Goal: Contribute content: Contribute content

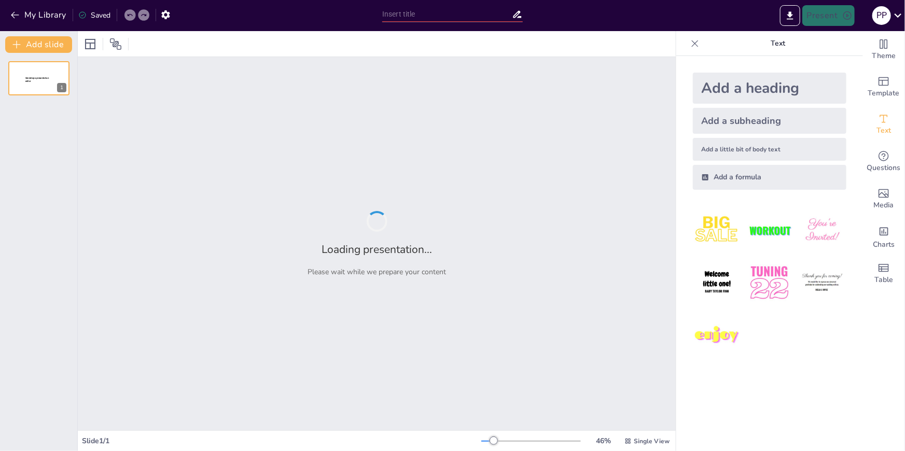
type input "Prinsip-Prinsip Dasar Hukum Kontrak Dagang di Indonesia"
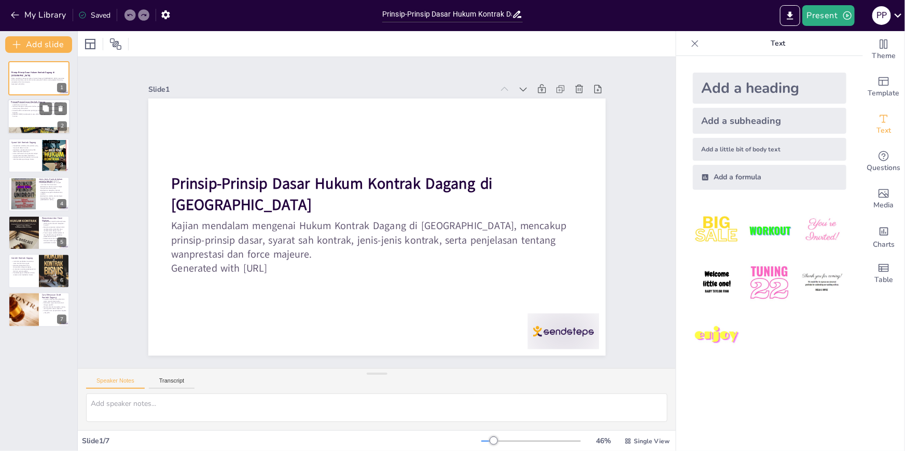
click at [41, 119] on div at bounding box center [39, 117] width 62 height 35
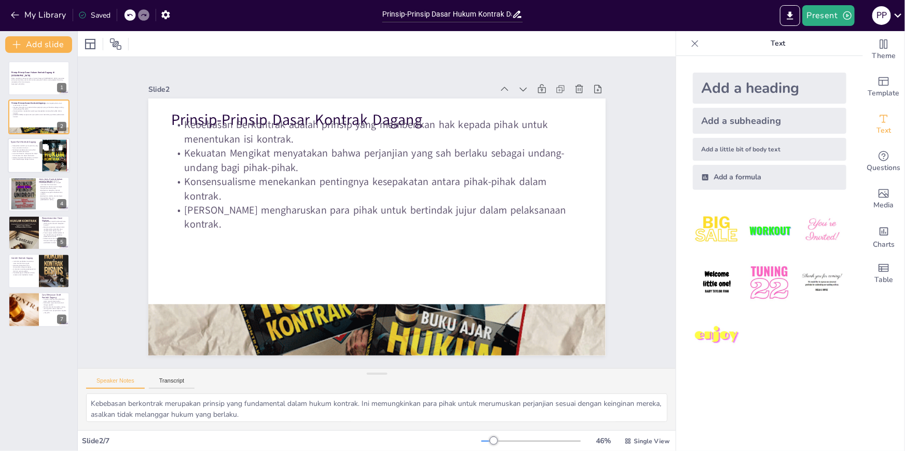
click at [29, 155] on p "Suatu Hal Tertentu mengharuskan objek kontrak jelas dan dapat ditentukan." at bounding box center [25, 154] width 28 height 4
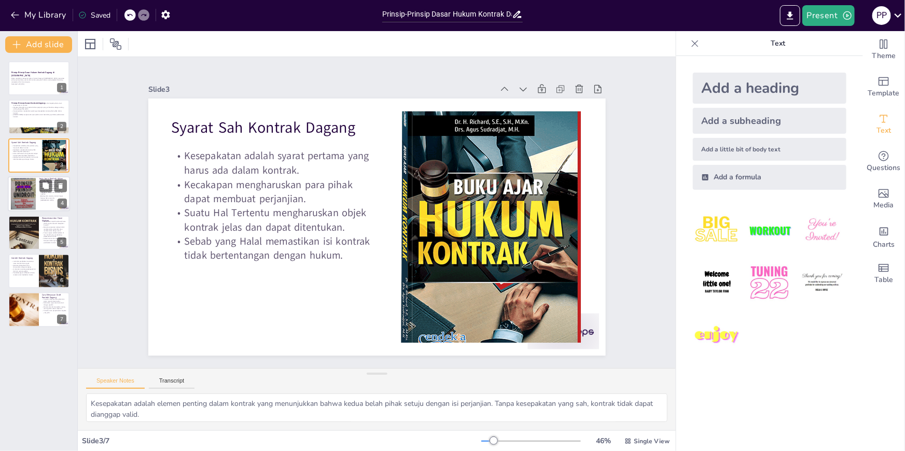
click at [32, 187] on div at bounding box center [23, 194] width 25 height 36
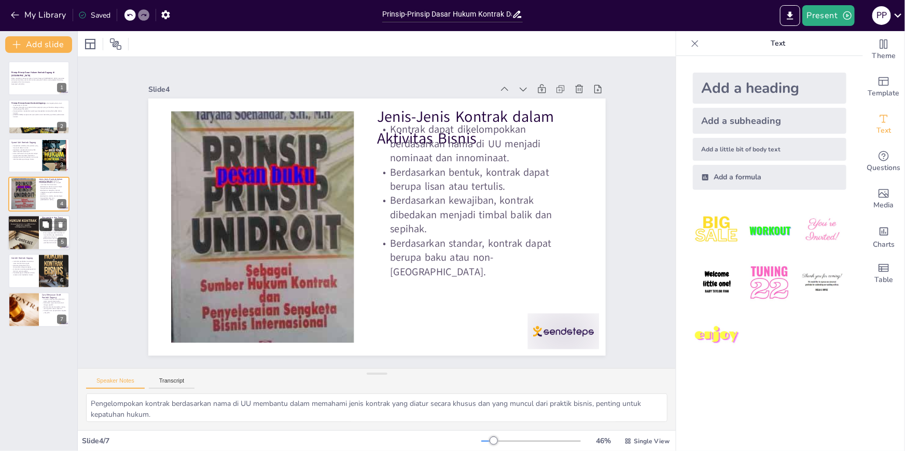
click at [44, 229] on button at bounding box center [45, 224] width 12 height 12
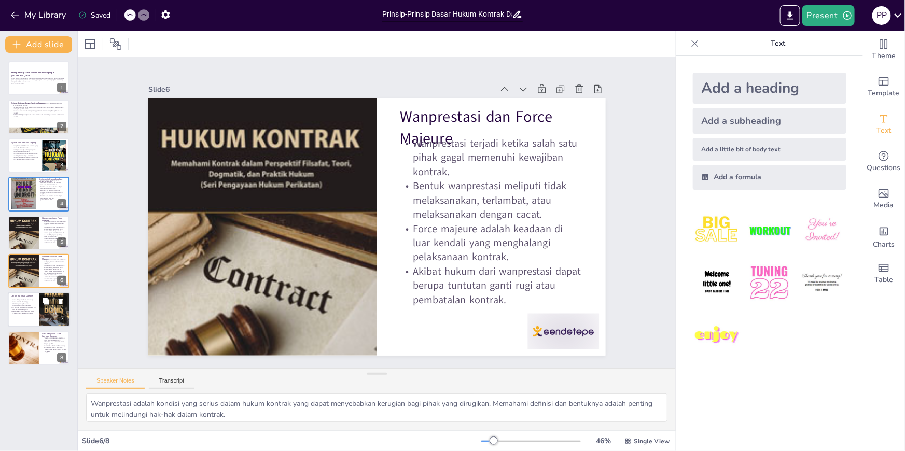
click at [57, 310] on div at bounding box center [54, 309] width 31 height 47
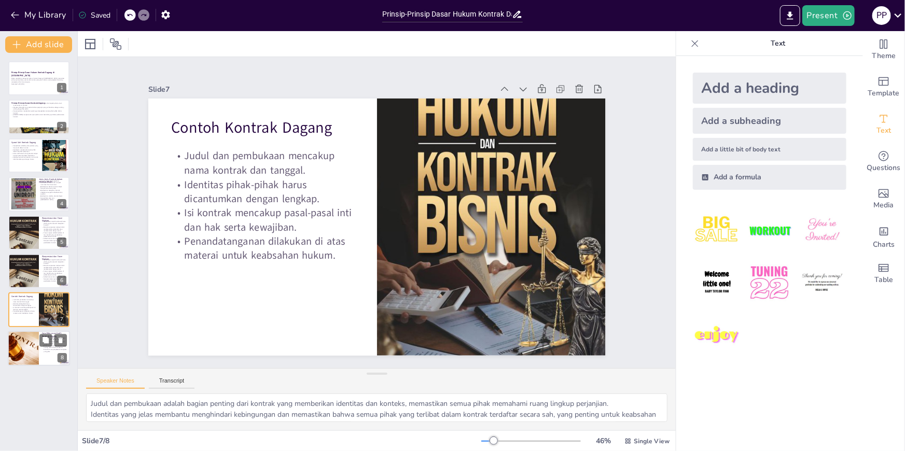
click at [26, 343] on div at bounding box center [23, 348] width 53 height 35
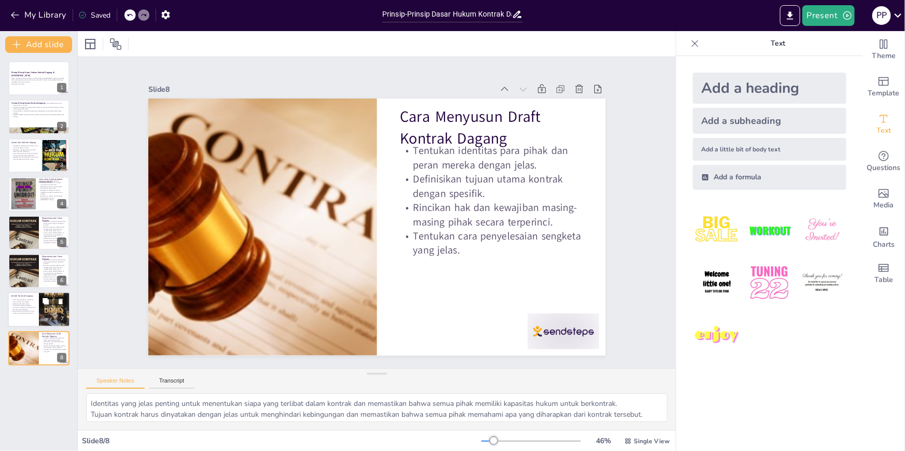
click at [28, 296] on p "Contoh Kontrak Dagang" at bounding box center [23, 295] width 25 height 3
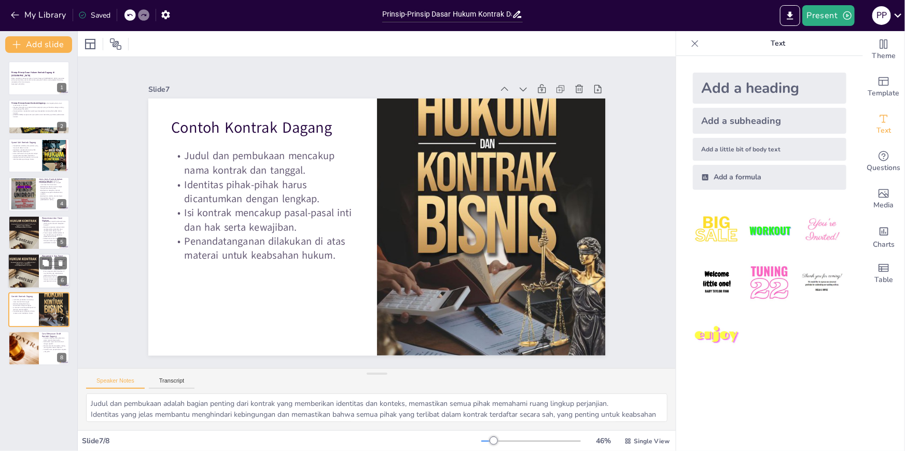
click at [22, 269] on div at bounding box center [23, 270] width 31 height 45
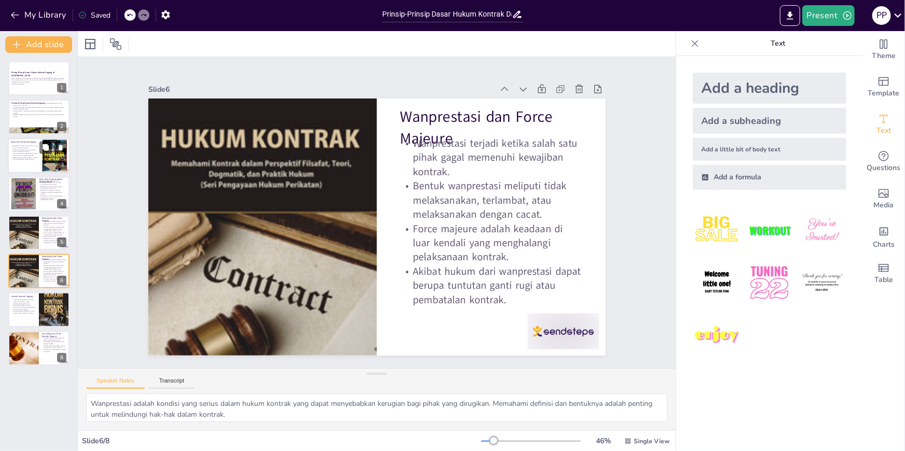
click at [22, 164] on div at bounding box center [39, 155] width 62 height 35
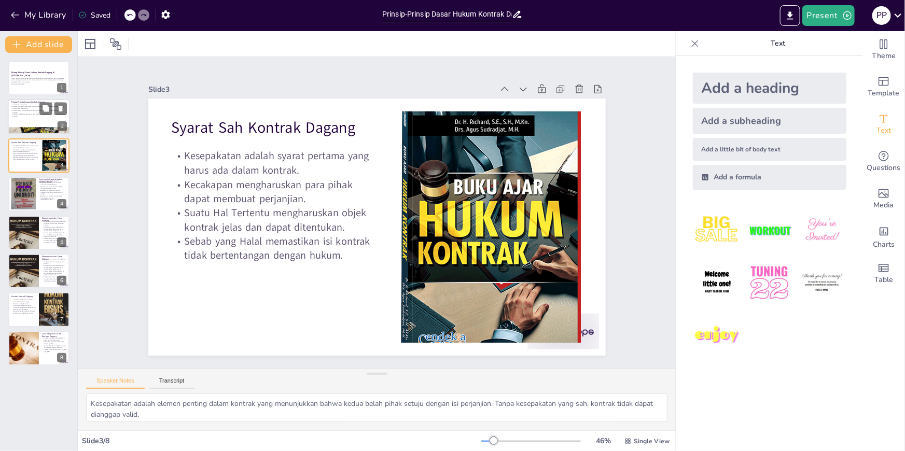
click at [27, 121] on div at bounding box center [39, 117] width 62 height 35
type textarea "Kebebasan berkontrak merupakan prinsip yang fundamental dalam hukum kontrak. In…"
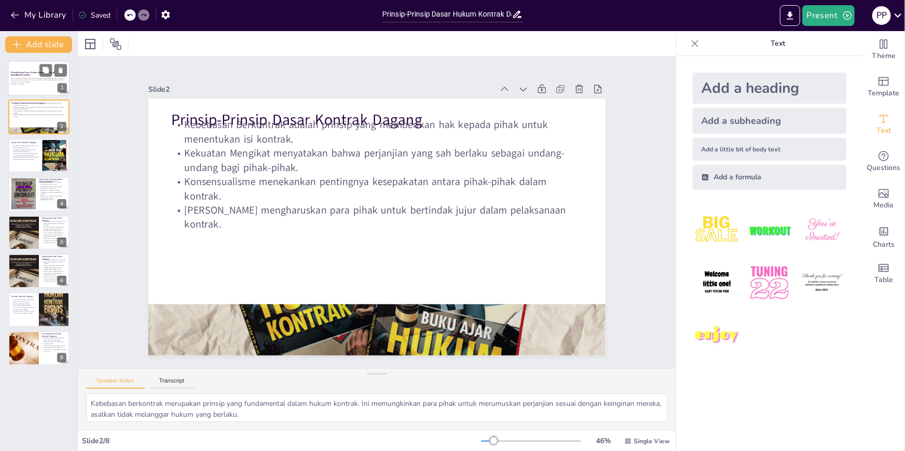
click at [33, 89] on div at bounding box center [39, 78] width 62 height 35
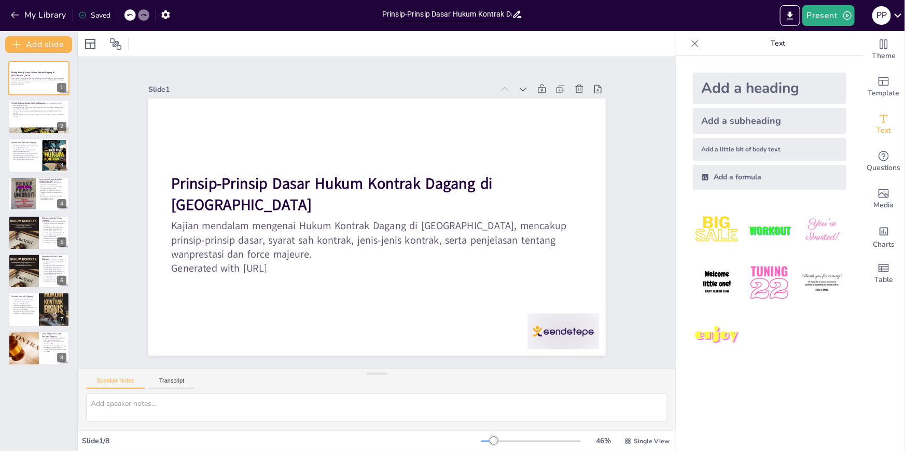
click at [90, 12] on div "Saved" at bounding box center [94, 15] width 32 height 10
click at [46, 45] on button "Add slide" at bounding box center [38, 44] width 67 height 17
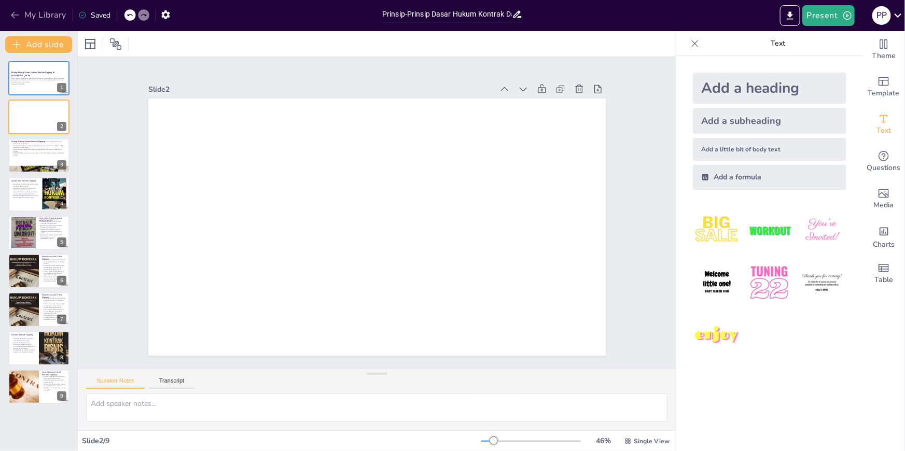
click at [57, 16] on button "My Library" at bounding box center [39, 15] width 63 height 17
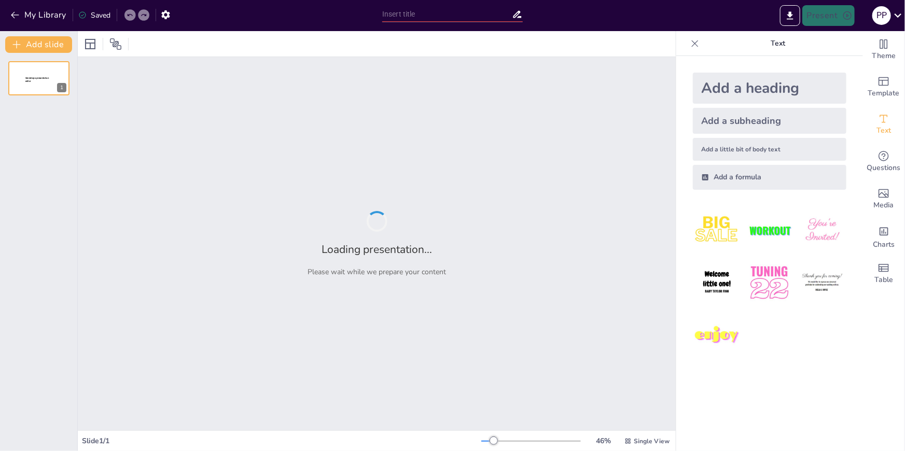
type input "Prinsip-Prinsip Dasar Hukum Kontrak Dagang"
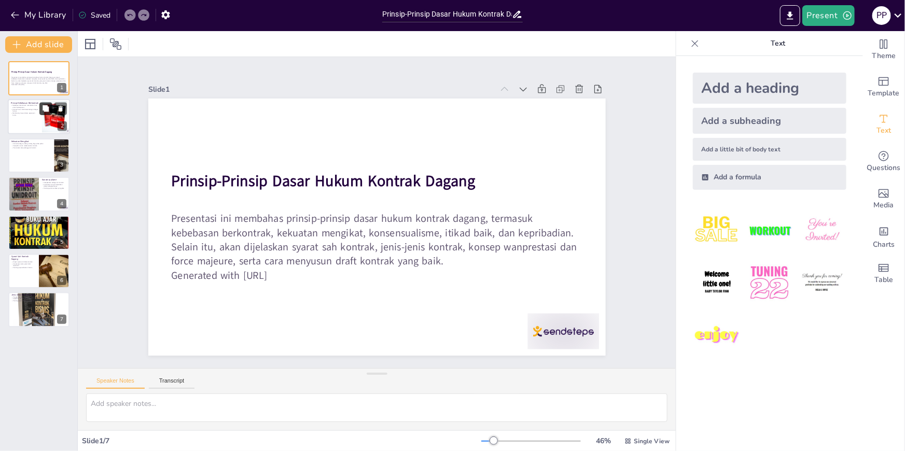
click at [51, 114] on button at bounding box center [45, 109] width 12 height 12
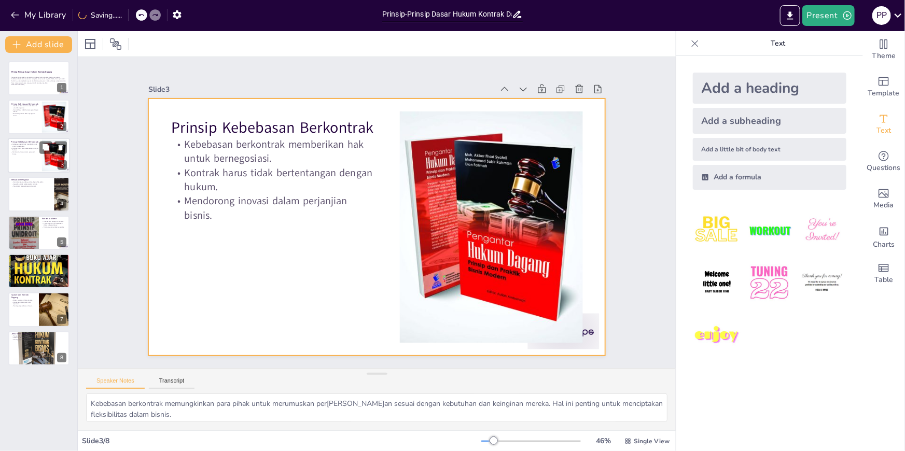
click at [36, 164] on div at bounding box center [39, 155] width 62 height 35
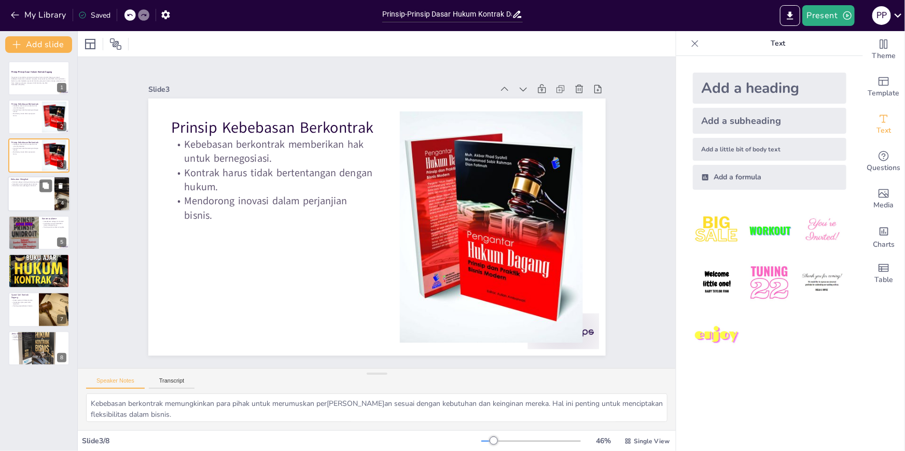
click at [35, 186] on p "Penuntutan atas pelanggaran kontrak." at bounding box center [31, 186] width 40 height 2
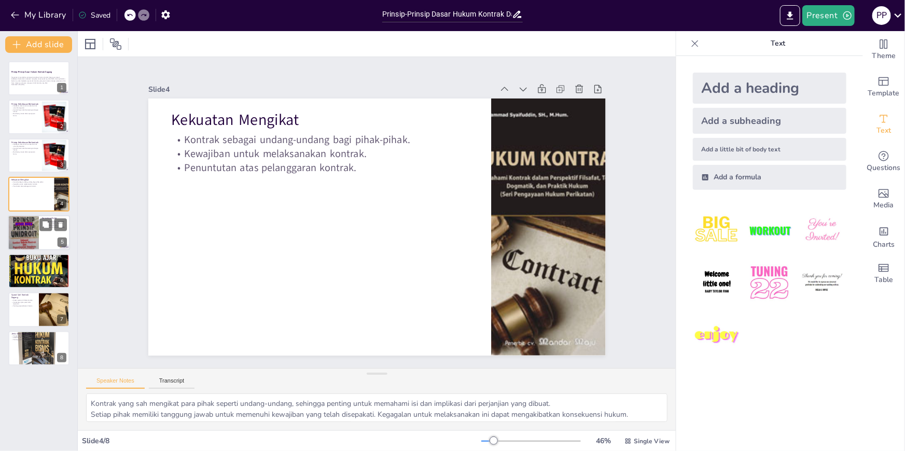
click at [26, 228] on div at bounding box center [23, 233] width 31 height 46
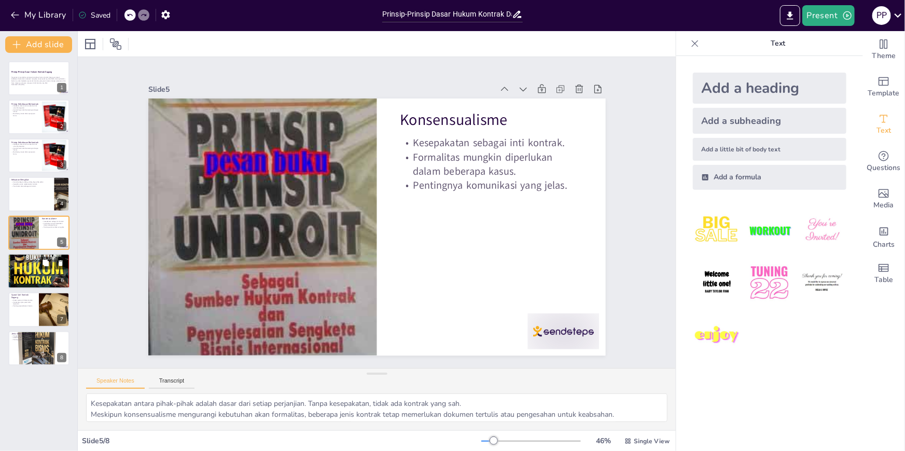
click at [20, 254] on div "Itikad Baik Itikad baik sebagai prinsip dasar. Mencegah sengketa di masa depan.…" at bounding box center [39, 271] width 62 height 35
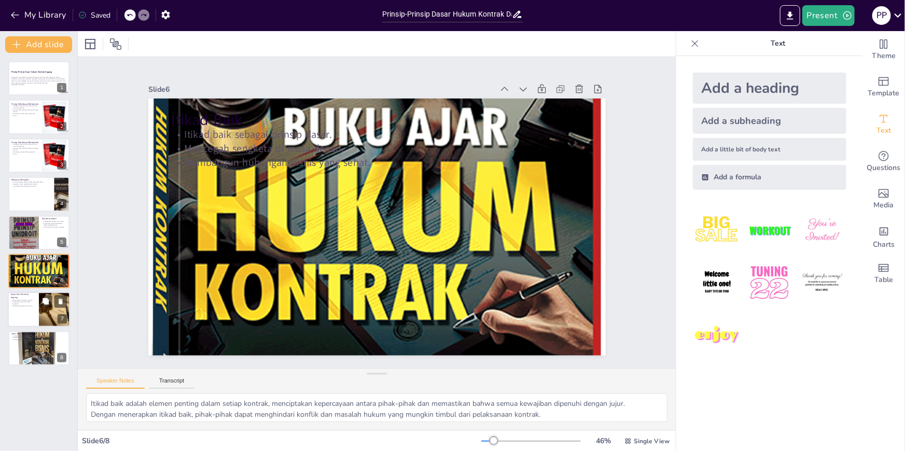
click at [19, 300] on p "Empat syarat sah dalam kontrak." at bounding box center [23, 301] width 25 height 2
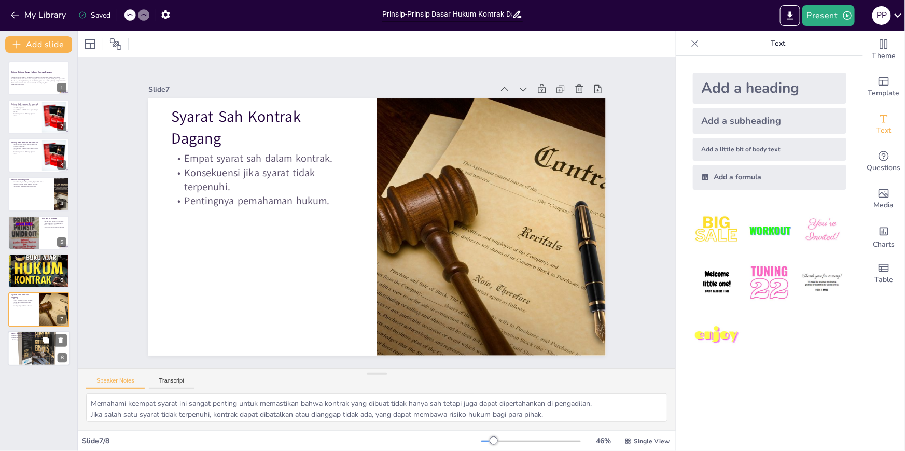
click at [26, 345] on div at bounding box center [39, 348] width 62 height 62
type textarea "Mengelompokkan kontrak berdasarkan undang-undang membantu dalam memahami ketent…"
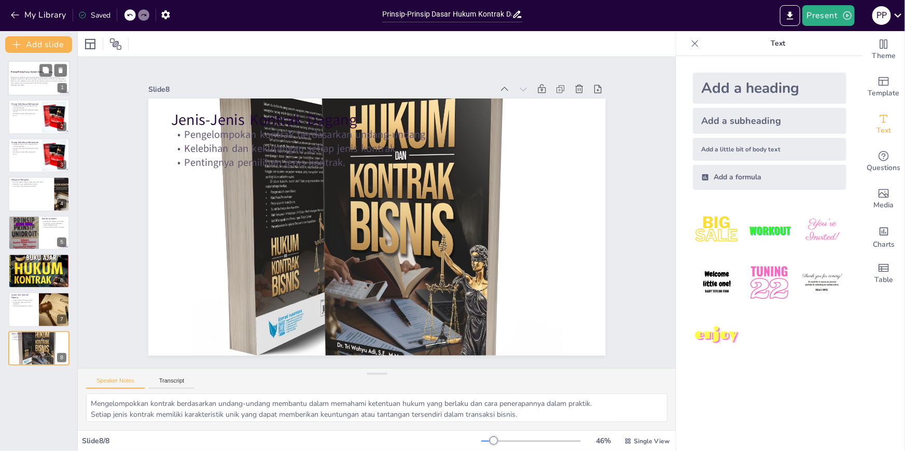
click at [26, 89] on div at bounding box center [39, 78] width 62 height 35
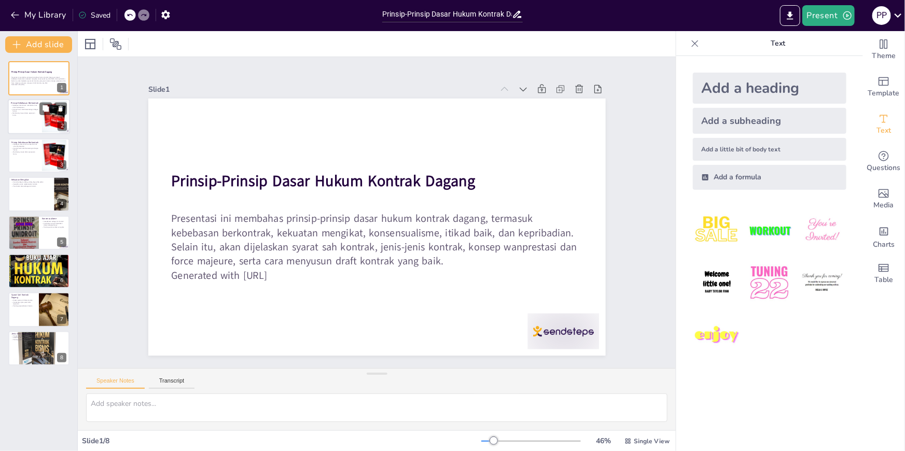
click at [25, 117] on div at bounding box center [39, 117] width 62 height 35
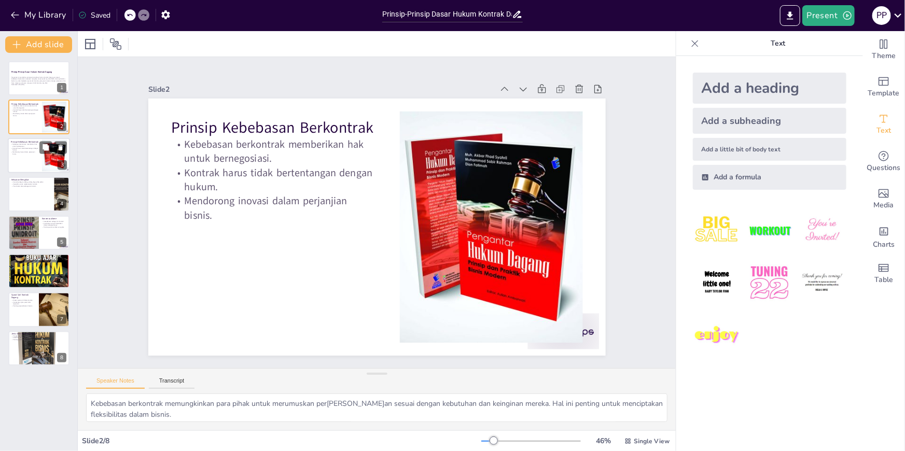
click at [26, 155] on div at bounding box center [39, 155] width 62 height 35
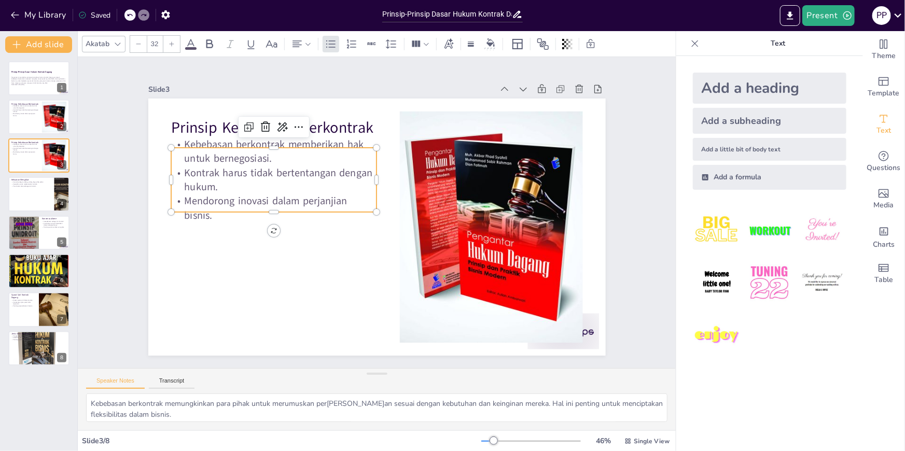
click at [311, 141] on div "Prinsip Kebebasan Berkontrak Kebebasan berkontrak memberikan hak untuk bernegos…" at bounding box center [375, 226] width 482 height 303
click at [199, 212] on div at bounding box center [274, 216] width 206 height 8
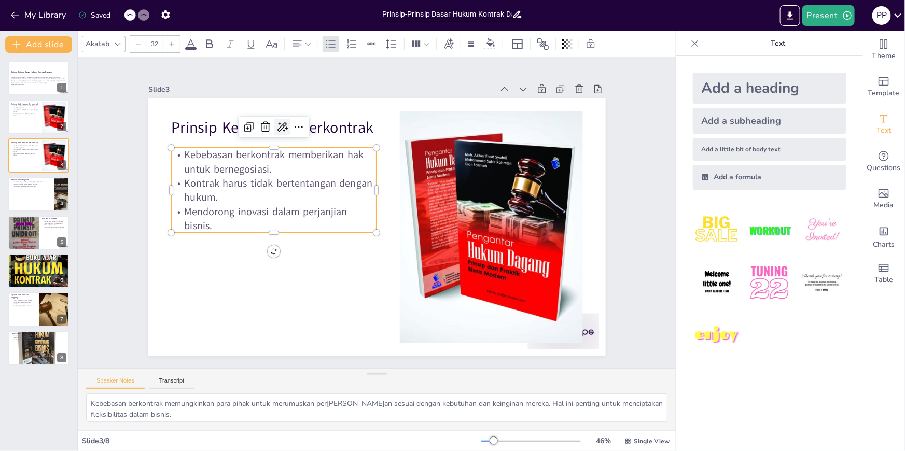
click at [285, 122] on icon at bounding box center [291, 117] width 13 height 13
click at [298, 176] on span "Extend" at bounding box center [288, 177] width 22 height 10
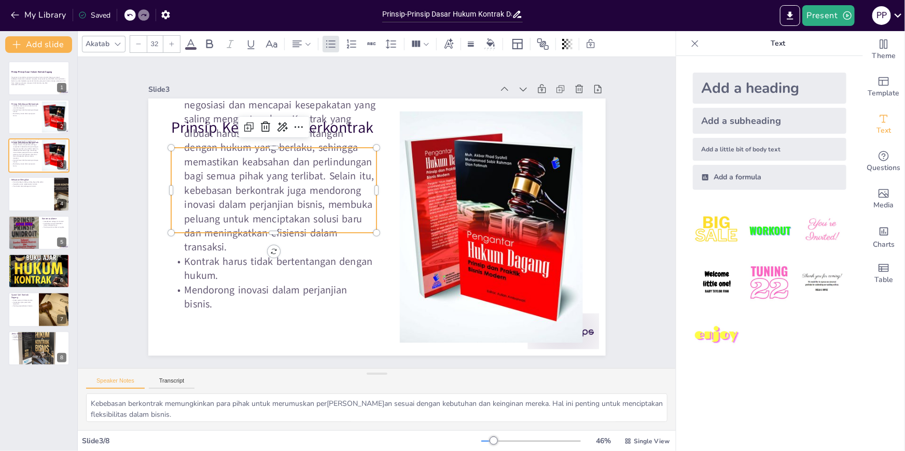
click at [316, 301] on p "Mendorong inovasi dalam perjanjian bisnis." at bounding box center [274, 297] width 206 height 29
click at [278, 272] on p "Kontrak harus tidak bertentangan dengan hukum." at bounding box center [268, 258] width 207 height 50
click at [326, 236] on p "Kebebasan berkontrak memberikan hak kepada para pihak untuk melakukan negosiasi…" at bounding box center [274, 161] width 206 height 185
click at [268, 228] on p "Kebebasan berkontrak memberikan hak kepada para pihak untuk melakukan negosiasi…" at bounding box center [294, 133] width 253 height 240
click at [358, 267] on p "Kontrak harus tidak bertentangan dengan hukum." at bounding box center [268, 258] width 207 height 50
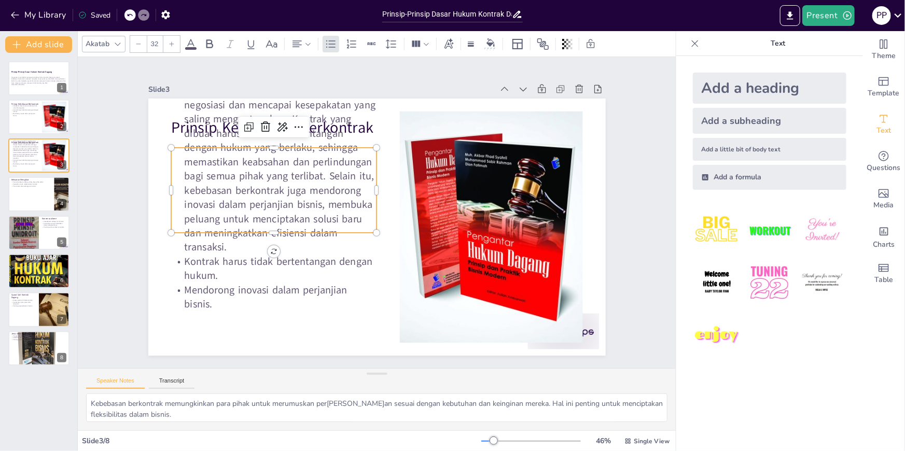
click at [268, 287] on p "Mendorong inovasi dalam perjanjian bisnis." at bounding box center [249, 248] width 200 height 110
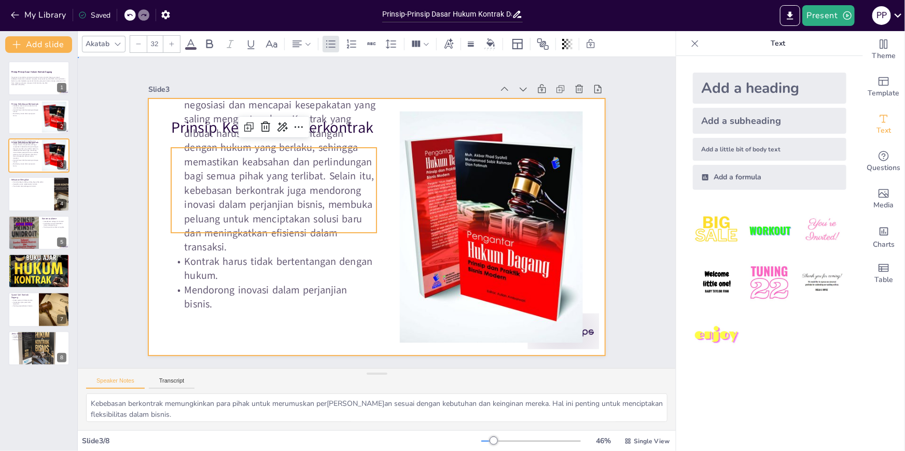
click at [384, 120] on div at bounding box center [376, 227] width 457 height 257
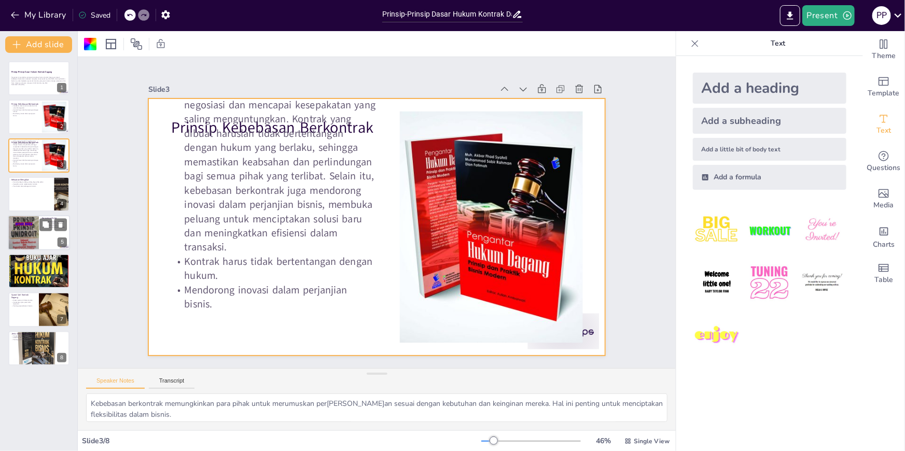
click at [29, 226] on div at bounding box center [23, 233] width 31 height 46
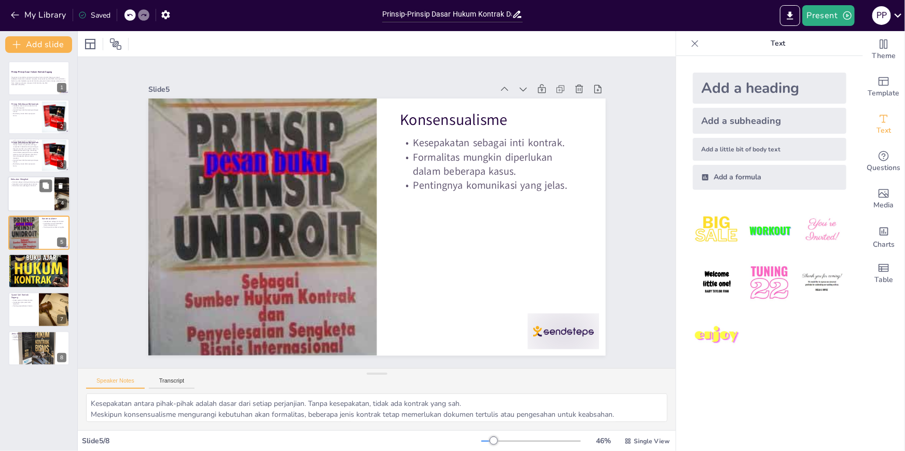
click at [24, 198] on div at bounding box center [39, 193] width 62 height 35
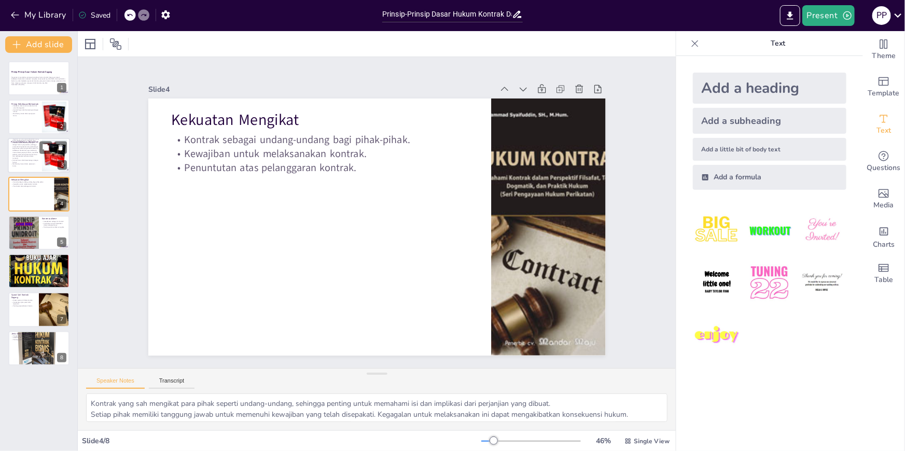
click at [33, 160] on p "Kontrak harus tidak bertentangan dengan hukum." at bounding box center [25, 161] width 28 height 4
type textarea "Kebebasan berkontrak memungkinkan para pihak untuk merumuskan per[PERSON_NAME]a…"
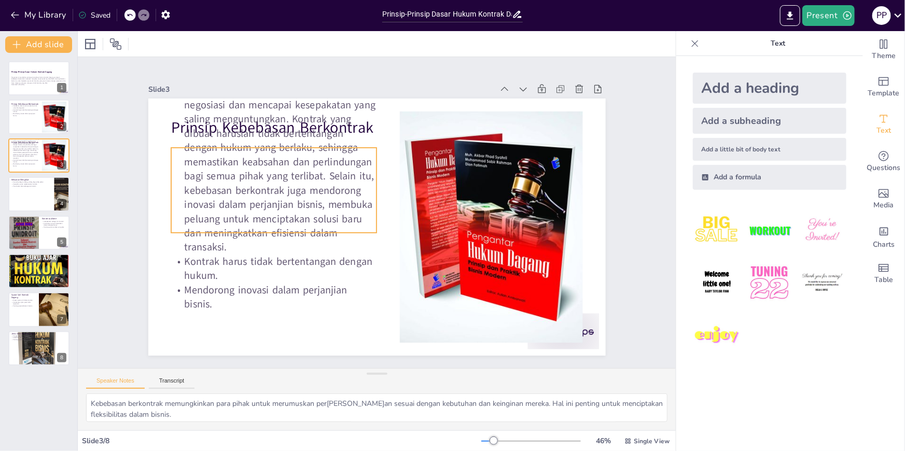
click at [201, 255] on p "Kontrak harus tidak bertentangan dengan hukum." at bounding box center [274, 269] width 206 height 29
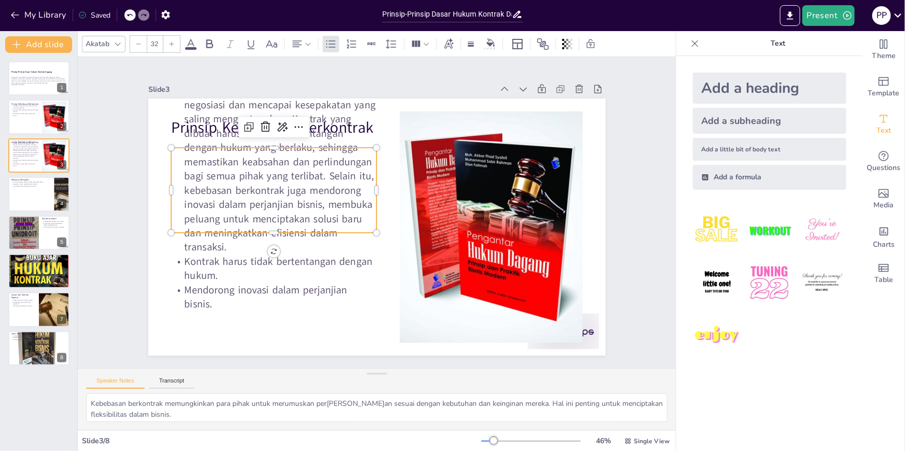
click at [217, 283] on p "Mendorong inovasi dalam perjanjian bisnis." at bounding box center [274, 297] width 206 height 29
click at [267, 247] on div "Prinsip Kebebasan Berkontrak Kebebasan berkontrak memberikan hak kepada para pi…" at bounding box center [376, 227] width 457 height 257
click at [267, 247] on div "Prinsip Kebebasan Berkontrak Kebebasan berkontrak memberikan hak kepada para pi…" at bounding box center [373, 226] width 501 height 346
click at [276, 124] on icon at bounding box center [282, 127] width 12 height 12
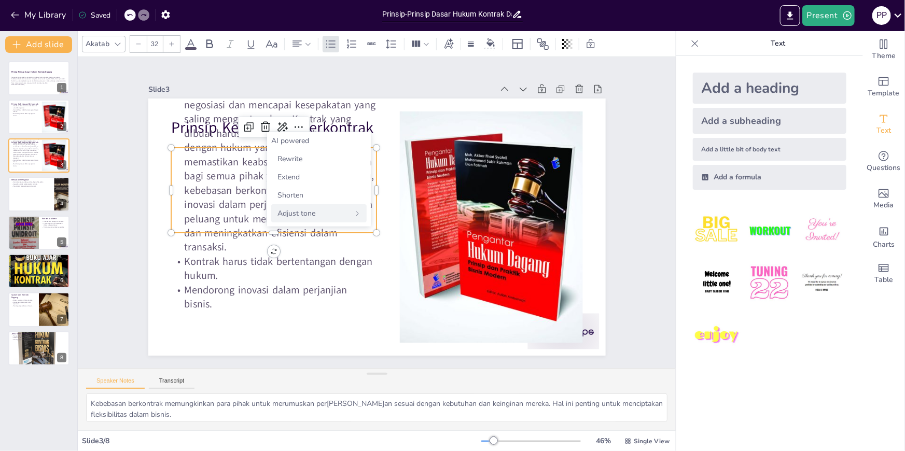
click at [297, 214] on span "Adjust tone" at bounding box center [296, 213] width 38 height 10
click at [301, 200] on span "Persuasive" at bounding box center [294, 195] width 35 height 10
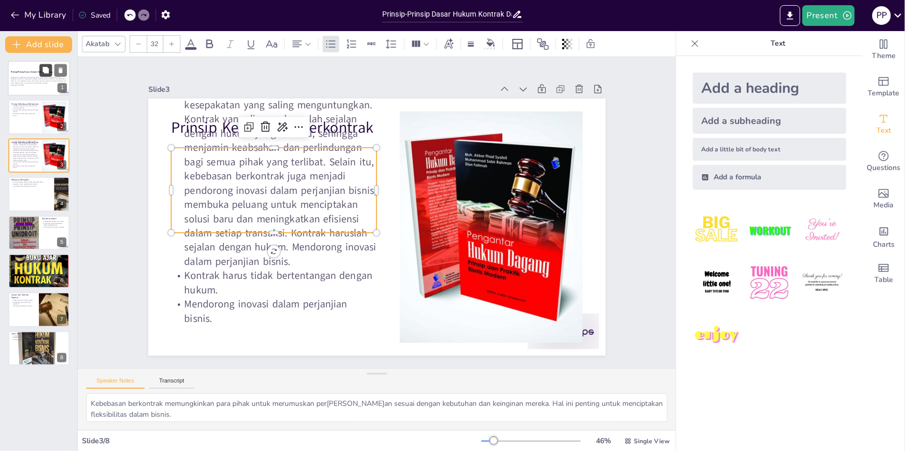
click at [44, 73] on icon at bounding box center [46, 70] width 6 height 6
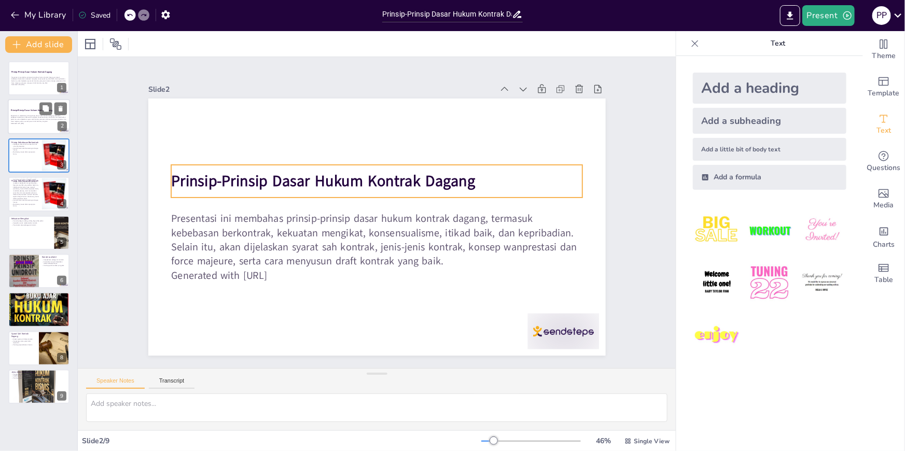
click at [27, 111] on strong "Prinsip-Prinsip Dasar Hukum Kontrak Dagang" at bounding box center [31, 110] width 41 height 3
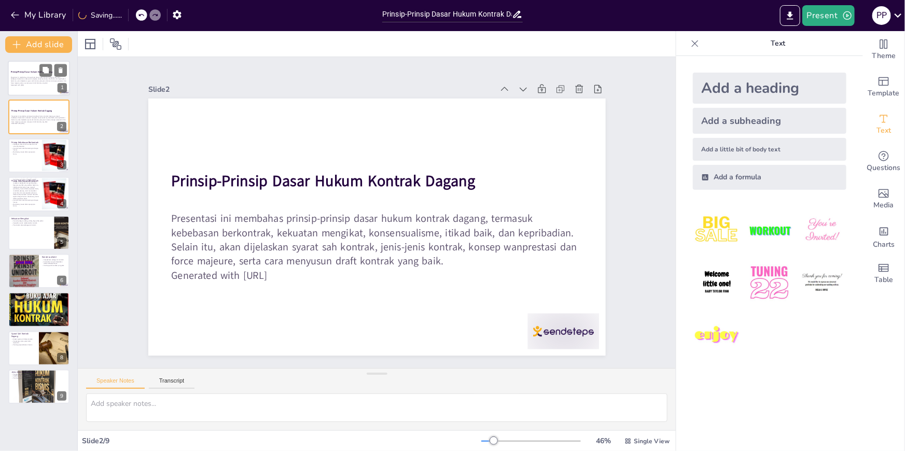
click at [17, 74] on div "Prinsip-Prinsip Dasar Hukum Kontrak Dagang" at bounding box center [39, 72] width 56 height 5
click at [31, 120] on p "Presentasi ini membahas prinsip-prinsip dasar hukum kontrak dagang, termasuk ke…" at bounding box center [39, 119] width 56 height 8
click at [33, 151] on p "Mendorong inovasi dalam perjanjian bisnis." at bounding box center [25, 153] width 28 height 4
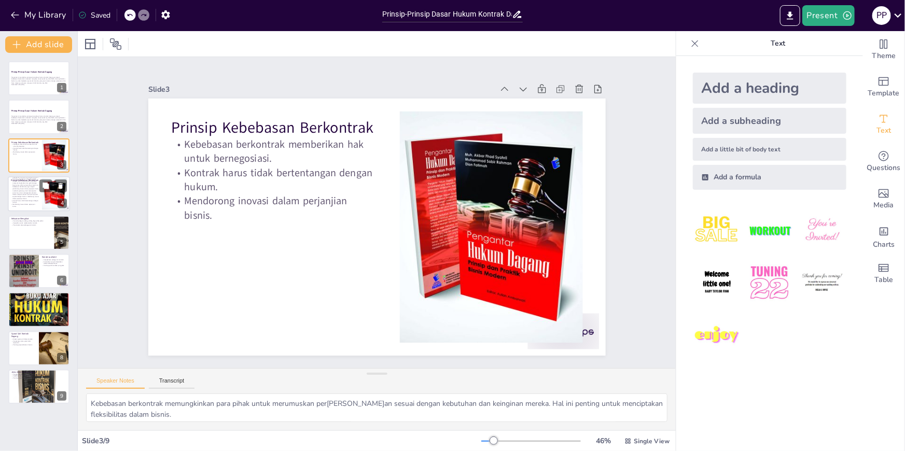
click at [24, 194] on p "Kebebasan berkontrak memberikan hak yang sangat berharga bagi para pihak untuk …" at bounding box center [25, 185] width 28 height 29
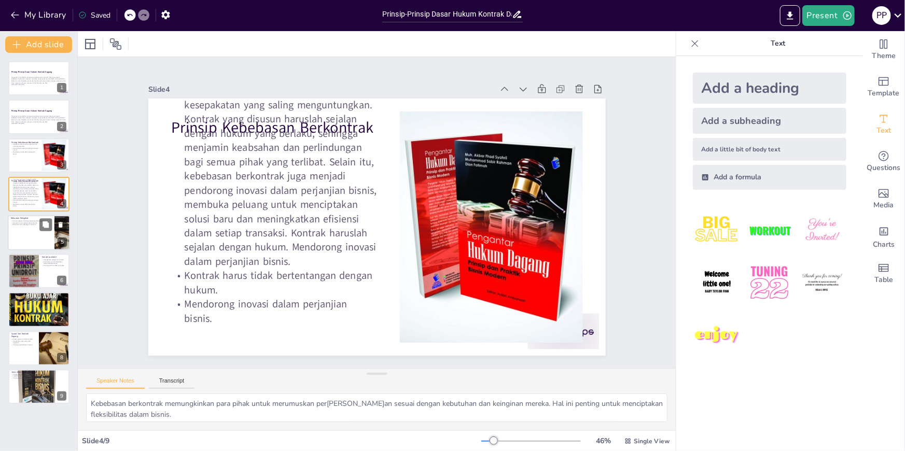
click at [24, 222] on p "Kewajiban untuk melaksanakan kontrak." at bounding box center [31, 223] width 40 height 2
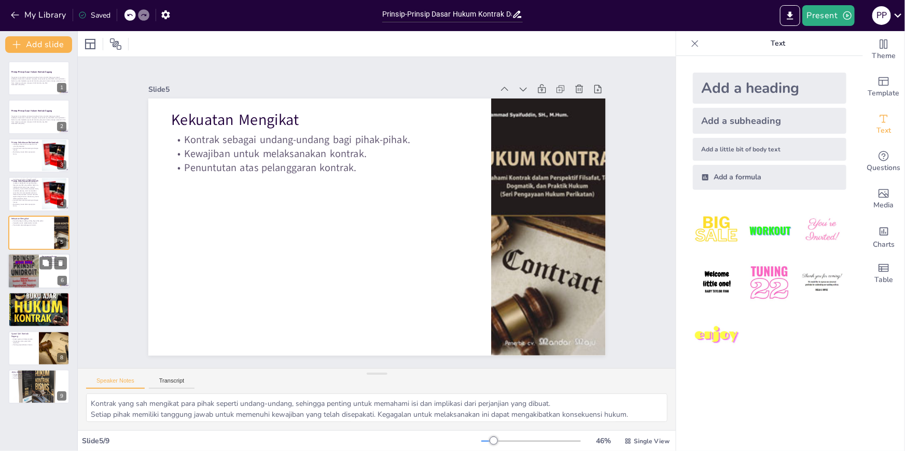
click at [24, 256] on div at bounding box center [23, 271] width 31 height 46
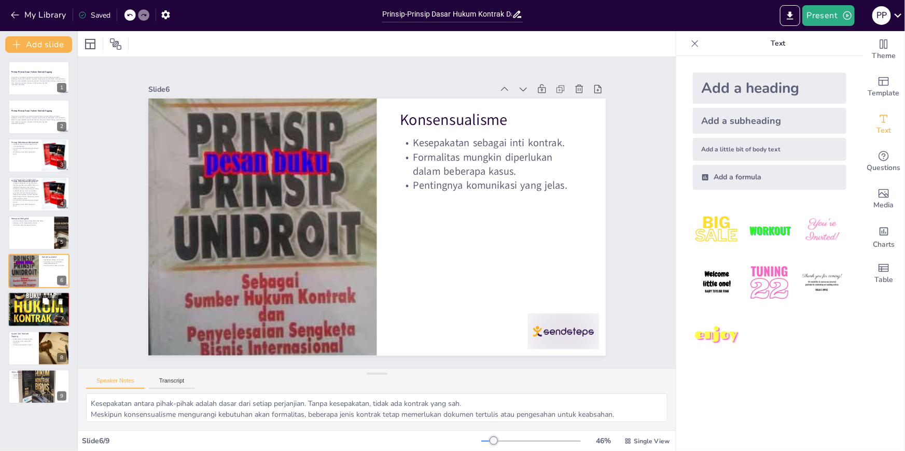
click at [29, 294] on p "Itikad Baik" at bounding box center [39, 294] width 56 height 3
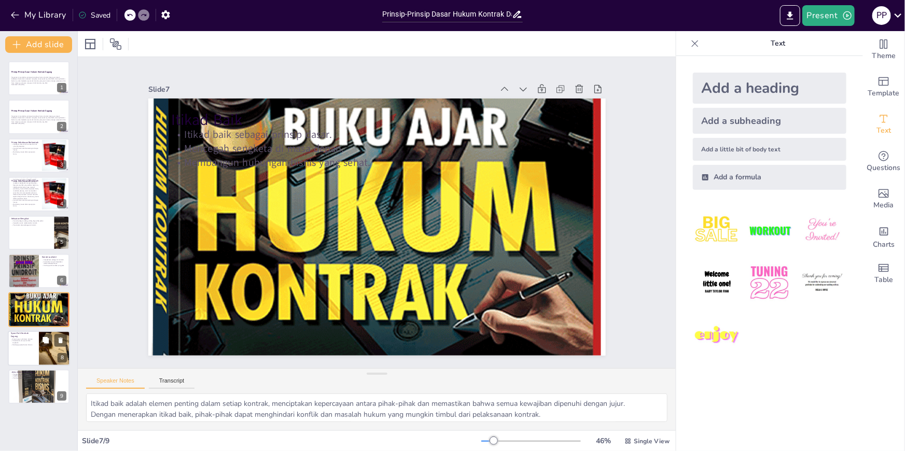
click at [26, 332] on p "Syarat Sah Kontrak Dagang" at bounding box center [23, 335] width 25 height 6
type textarea "Memahami keempat syarat ini sangat penting untuk memastikan bahwa kontrak yang …"
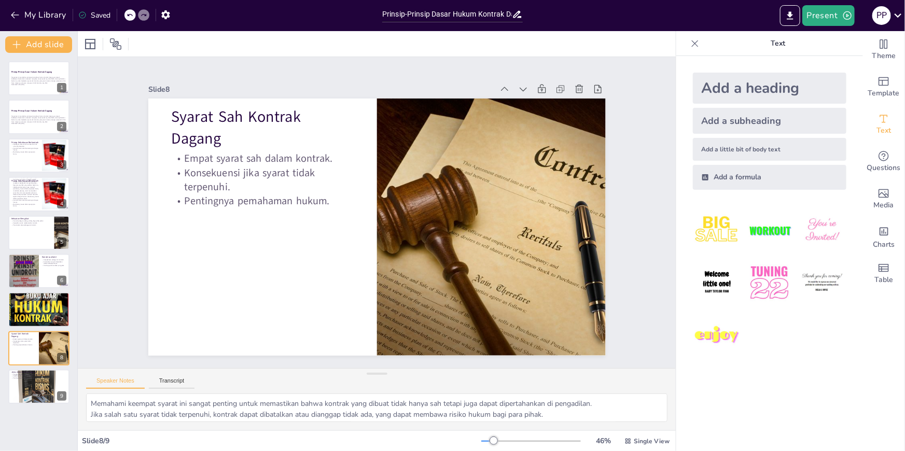
click at [24, 368] on div "Prinsip-Prinsip Dasar Hukum Kontrak Dagang Presentasi ini membahas prinsip-prin…" at bounding box center [38, 232] width 77 height 343
click at [45, 15] on button "My Library" at bounding box center [39, 15] width 63 height 17
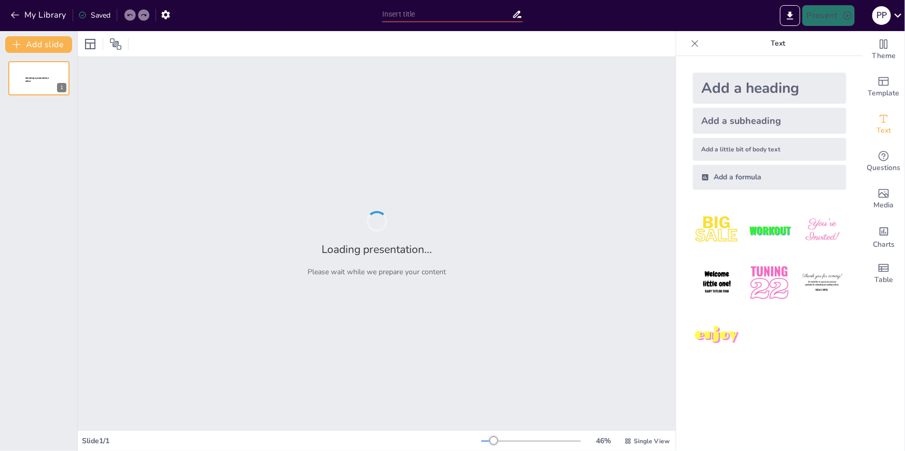
type input "New Sendsteps"
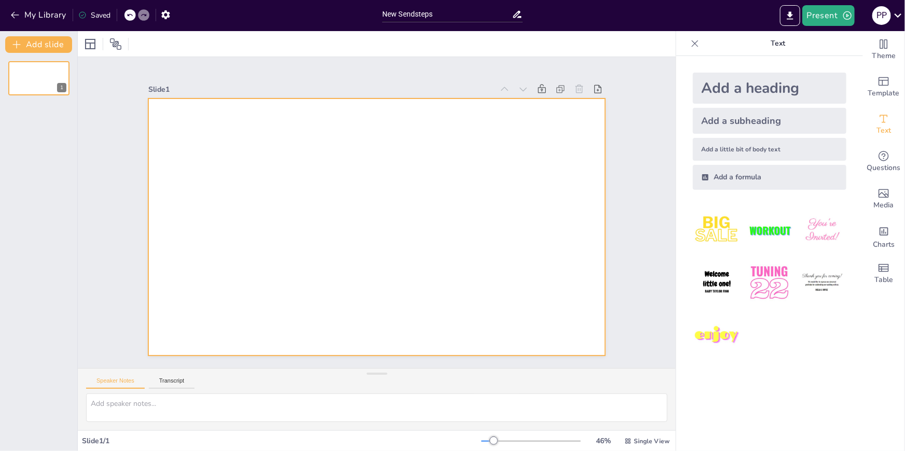
click at [201, 116] on div at bounding box center [376, 227] width 457 height 257
click at [198, 129] on div at bounding box center [375, 226] width 482 height 303
click at [216, 144] on div at bounding box center [376, 227] width 457 height 257
click at [325, 130] on div at bounding box center [375, 227] width 482 height 304
click at [192, 122] on div at bounding box center [376, 227] width 457 height 257
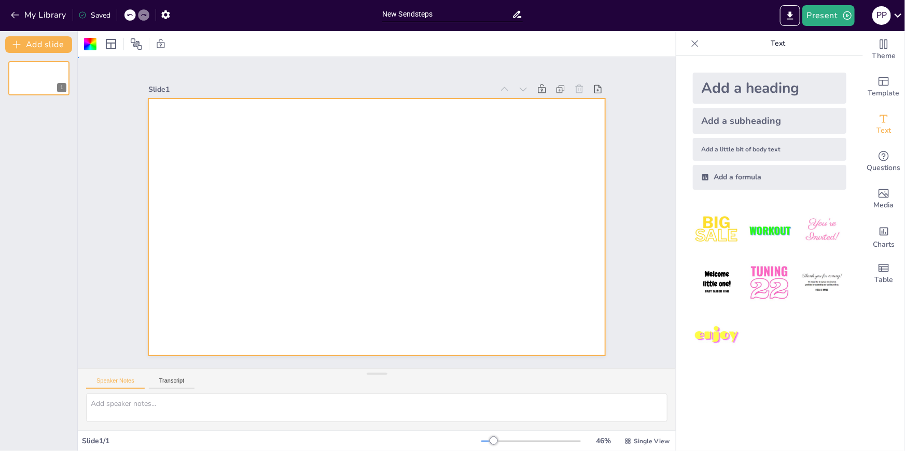
click at [166, 159] on div at bounding box center [376, 227] width 457 height 257
click at [273, 174] on div at bounding box center [376, 227] width 457 height 257
click at [876, 125] on span "Text" at bounding box center [883, 130] width 15 height 11
click at [339, 165] on div at bounding box center [376, 227] width 457 height 257
click at [734, 120] on div "Add a subheading" at bounding box center [769, 121] width 153 height 26
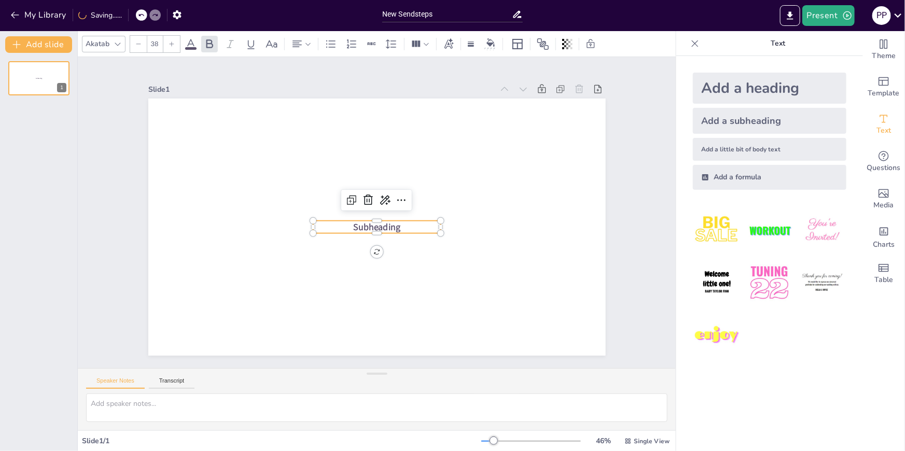
click at [735, 88] on div "Add a heading" at bounding box center [769, 88] width 153 height 31
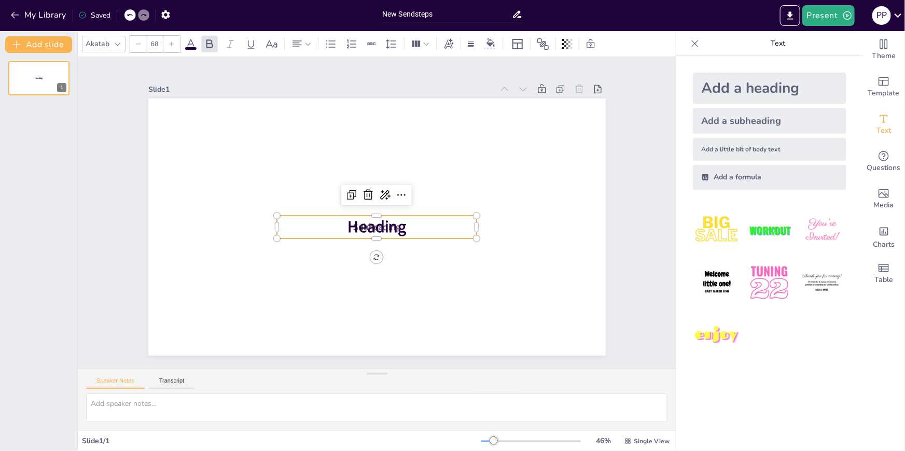
click at [764, 371] on div "Add a heading Add a subheading Add a little bit of body text Add a formula" at bounding box center [769, 253] width 187 height 395
click at [437, 219] on p "Heading" at bounding box center [374, 227] width 201 height 44
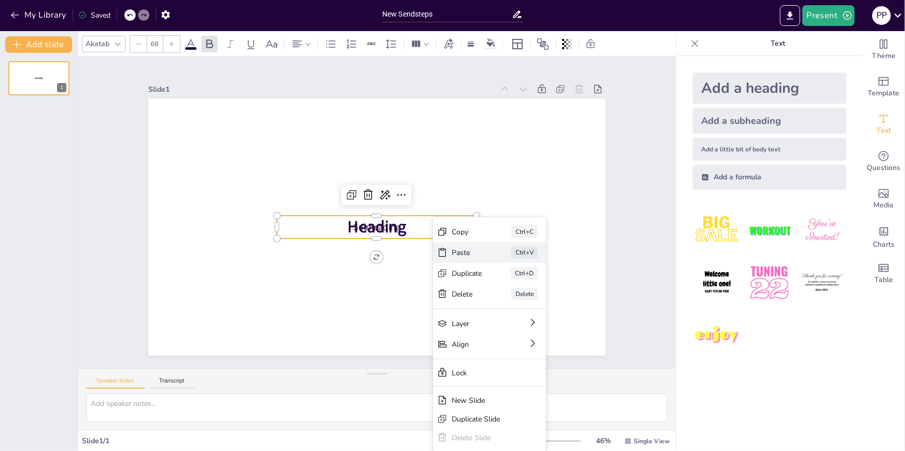
click at [529, 305] on div "Paste" at bounding box center [544, 310] width 31 height 10
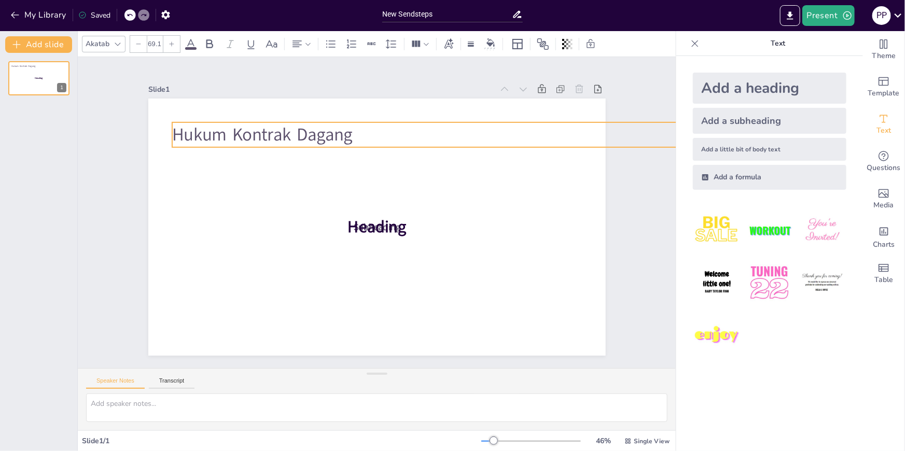
type input "67.5"
drag, startPoint x: 363, startPoint y: 124, endPoint x: 320, endPoint y: 139, distance: 45.9
click at [320, 139] on div "Subheading Heading Hukum Kontrak Dagang" at bounding box center [376, 227] width 457 height 257
